Goal: Find specific page/section: Find specific page/section

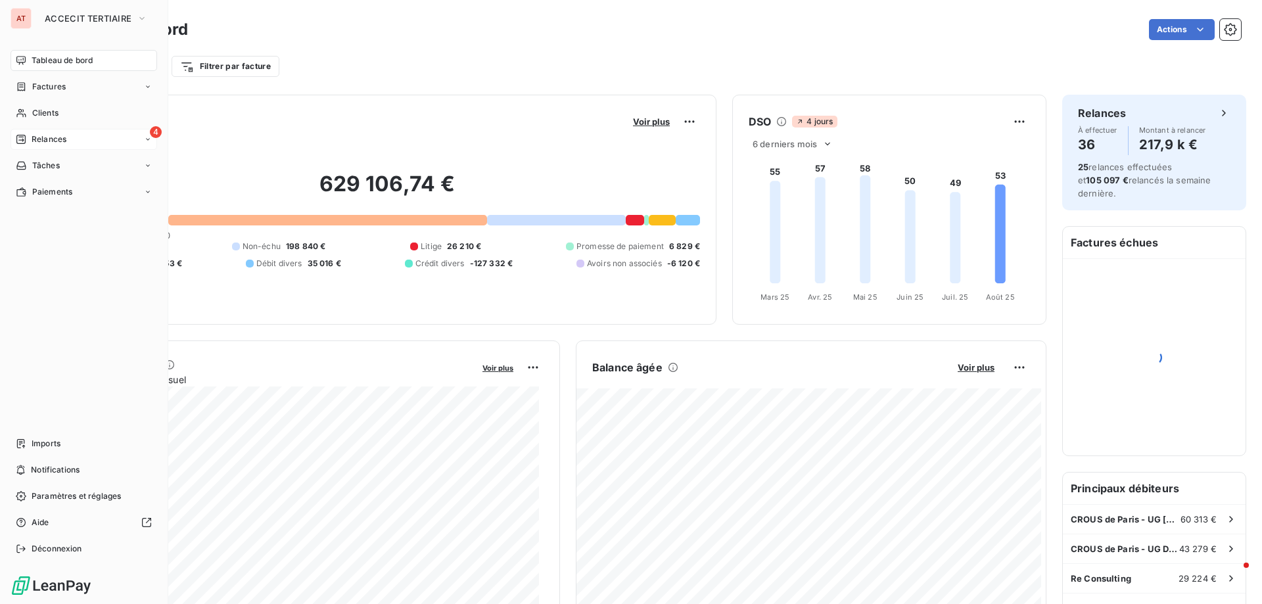
click at [68, 138] on div "4 Relances" at bounding box center [84, 139] width 147 height 21
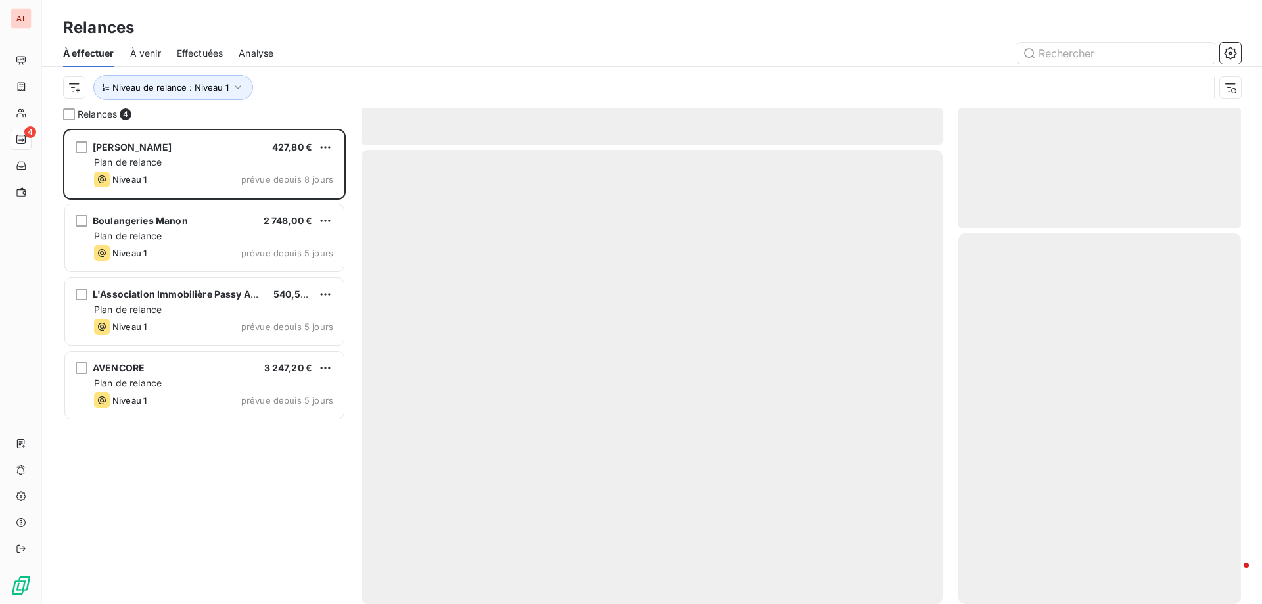
scroll to position [465, 273]
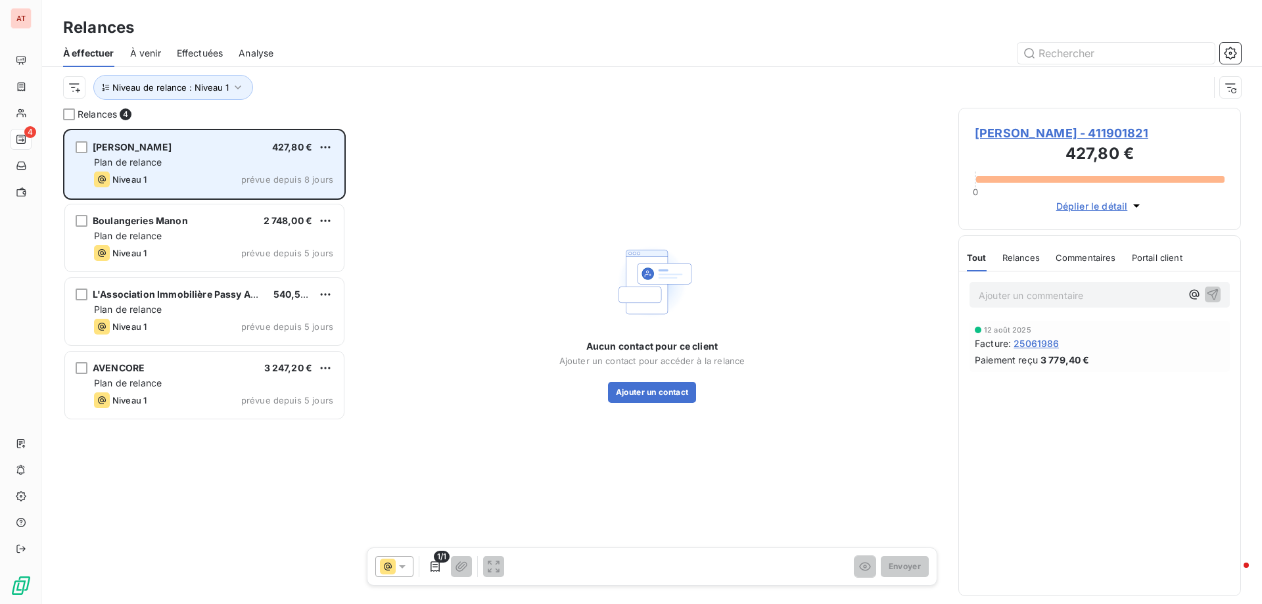
click at [201, 151] on div "[PERSON_NAME] 427,80 €" at bounding box center [213, 147] width 239 height 12
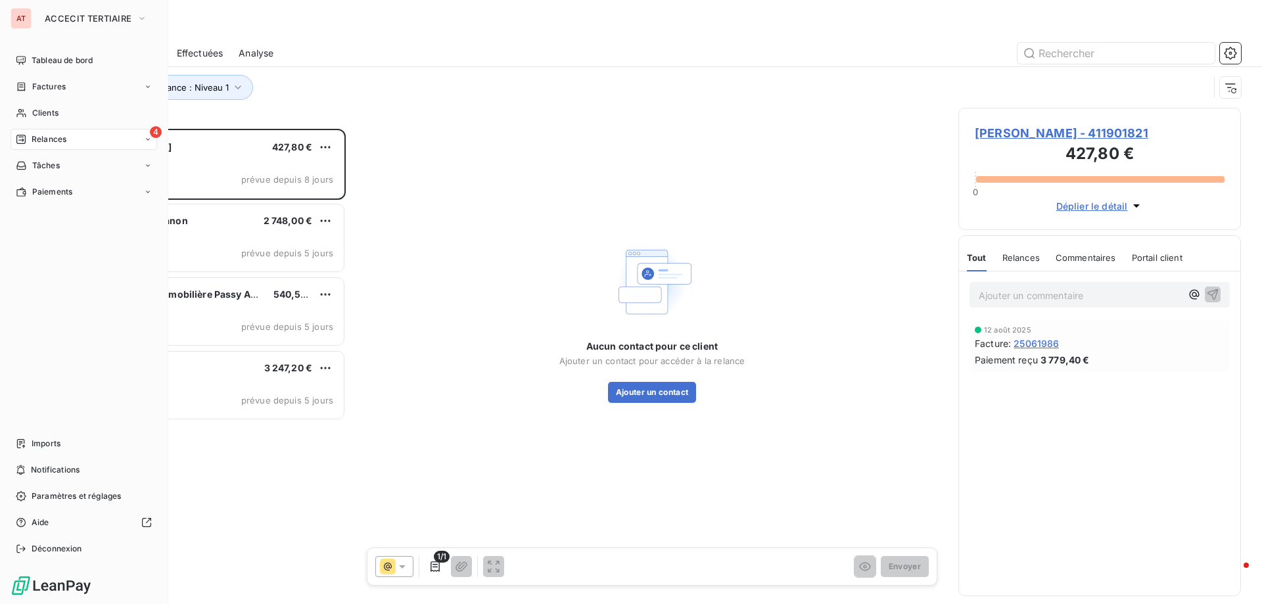
click at [24, 14] on div "AT" at bounding box center [21, 18] width 21 height 21
click at [72, 16] on span "ACCECIT TERTIAIRE" at bounding box center [88, 18] width 87 height 11
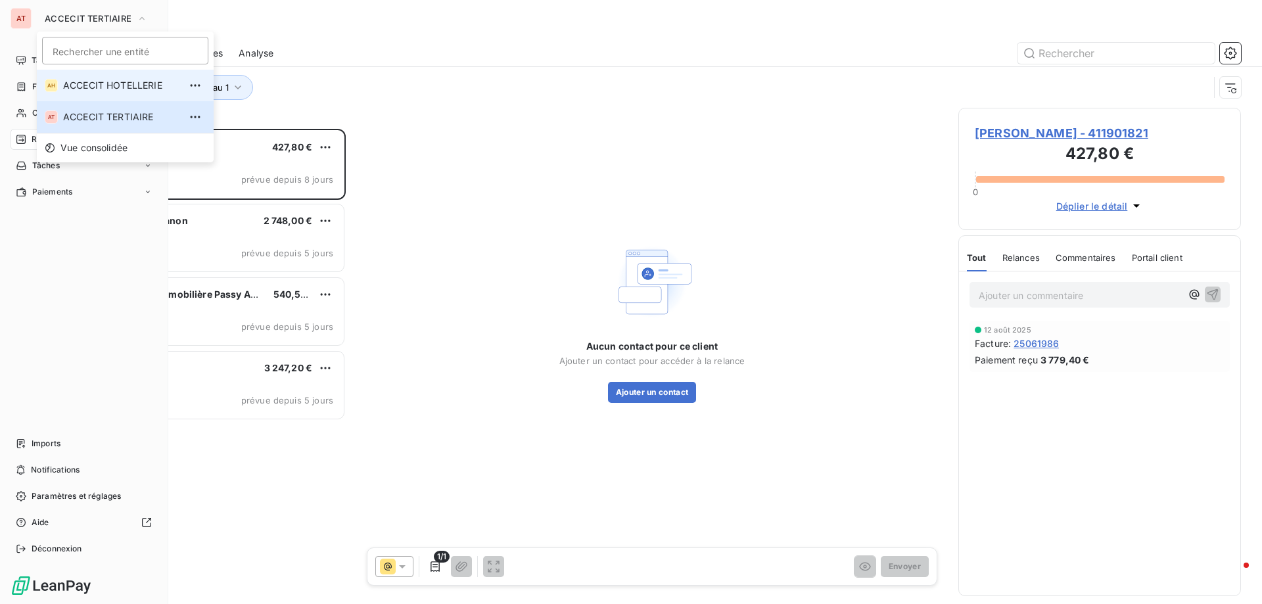
click at [99, 81] on span "ACCECIT HOTELLERIE" at bounding box center [121, 85] width 116 height 13
